Goal: Task Accomplishment & Management: Manage account settings

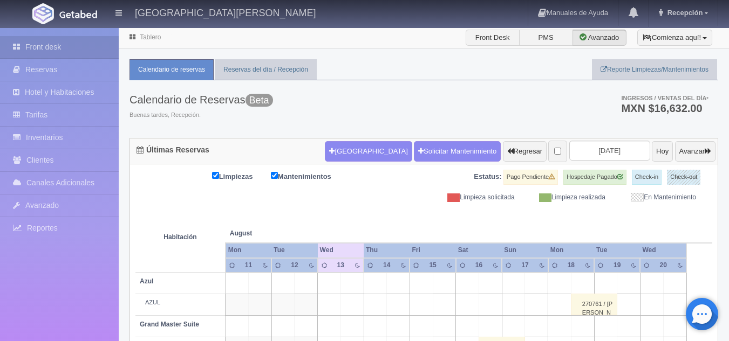
scroll to position [187, 0]
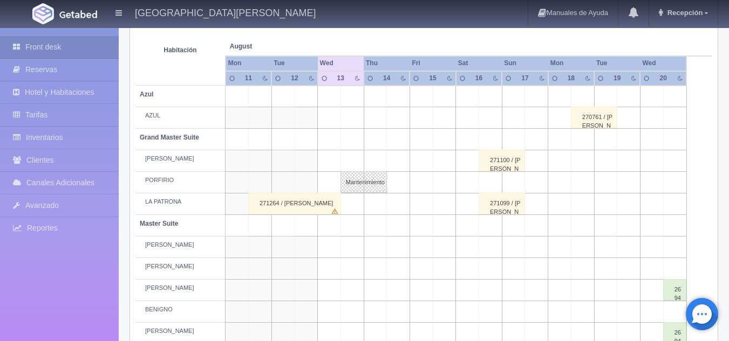
click at [502, 161] on div "271100 / [PERSON_NAME] [PERSON_NAME]" at bounding box center [501, 161] width 46 height 22
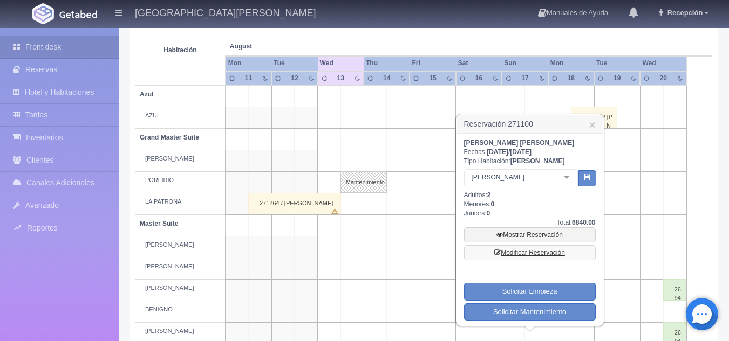
click at [519, 247] on link "Modificar Reservación" at bounding box center [530, 252] width 132 height 15
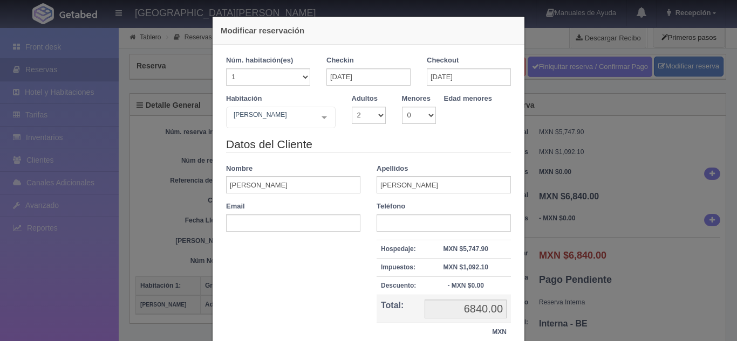
select select "2"
click at [550, 81] on div "Modificar reservación Núm. habitación(es) 1 2 3 4 5 6 7 8 9 10 11 12 13 14 15 1…" at bounding box center [368, 170] width 737 height 341
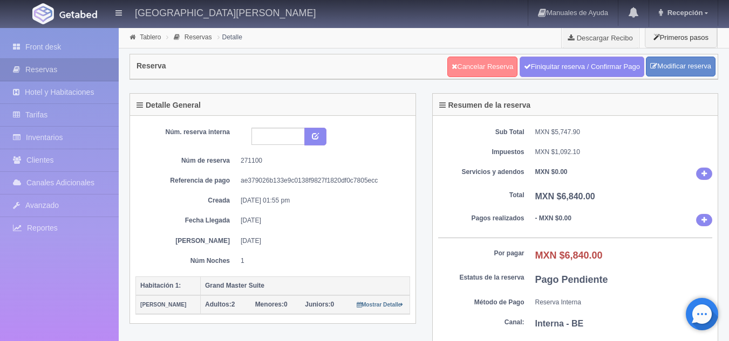
click at [497, 68] on link "Cancelar Reserva" at bounding box center [482, 67] width 70 height 20
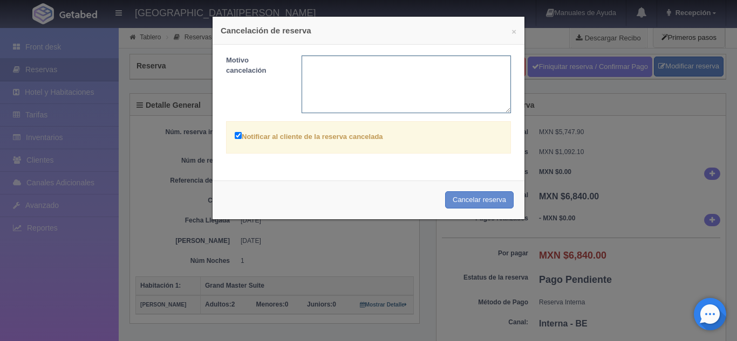
click at [366, 92] on textarea at bounding box center [407, 85] width 210 height 58
type textarea "CXL"
click at [237, 131] on label "Notificar al cliente de la reserva cancelada" at bounding box center [309, 136] width 148 height 12
click at [237, 132] on input "Notificar al cliente de la reserva cancelada" at bounding box center [238, 135] width 7 height 7
checkbox input "false"
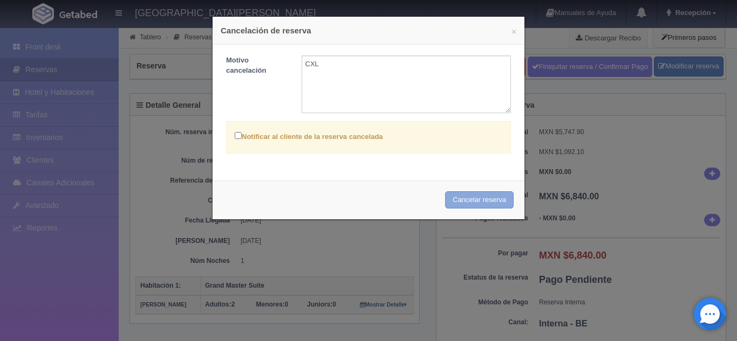
click at [477, 199] on button "Cancelar reserva" at bounding box center [479, 200] width 69 height 18
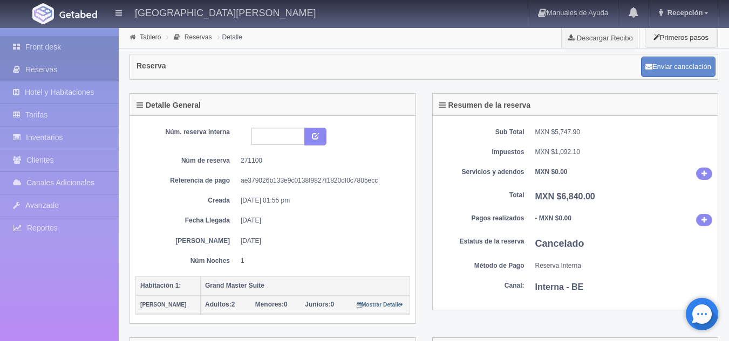
click at [72, 44] on link "Front desk" at bounding box center [59, 47] width 119 height 22
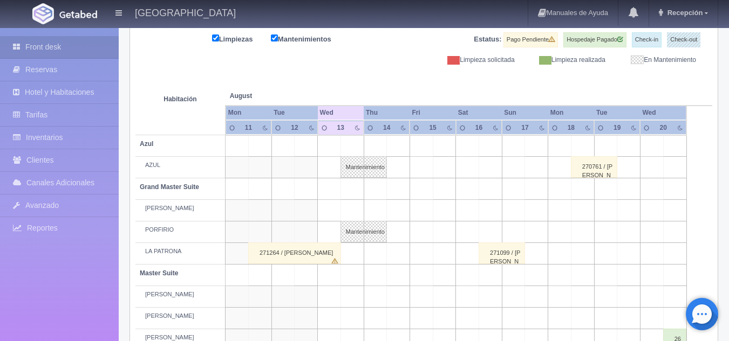
scroll to position [138, 0]
click at [502, 252] on div "271099 / [PERSON_NAME]" at bounding box center [501, 253] width 46 height 22
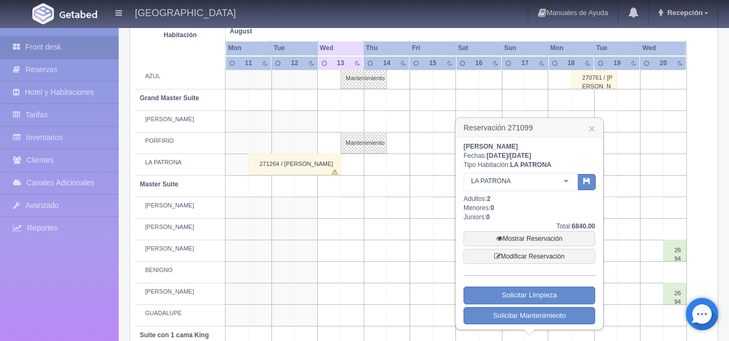
scroll to position [227, 0]
click at [536, 238] on link "Mostrar Reservación" at bounding box center [529, 238] width 132 height 15
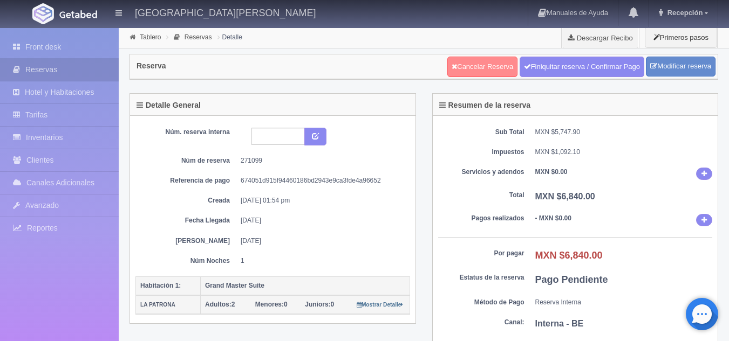
click at [475, 65] on link "Cancelar Reserva" at bounding box center [482, 67] width 70 height 20
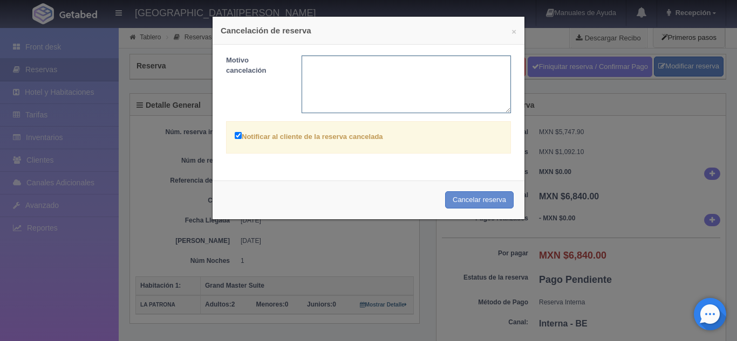
click at [410, 67] on textarea at bounding box center [407, 85] width 210 height 58
type textarea "CXL"
click at [239, 135] on label "Notificar al cliente de la reserva cancelada" at bounding box center [309, 136] width 148 height 12
click at [239, 135] on input "Notificar al cliente de la reserva cancelada" at bounding box center [238, 135] width 7 height 7
checkbox input "false"
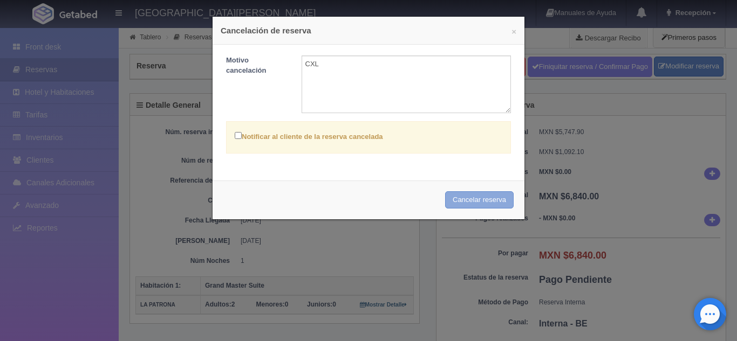
click at [482, 201] on button "Cancelar reserva" at bounding box center [479, 200] width 69 height 18
click at [457, 61] on textarea "CXL" at bounding box center [407, 85] width 210 height 58
